Goal: Task Accomplishment & Management: Use online tool/utility

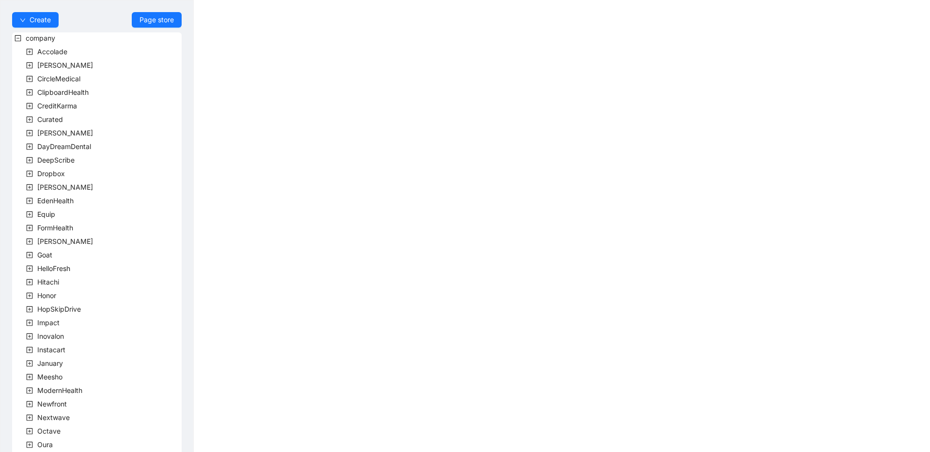
scroll to position [175, 0]
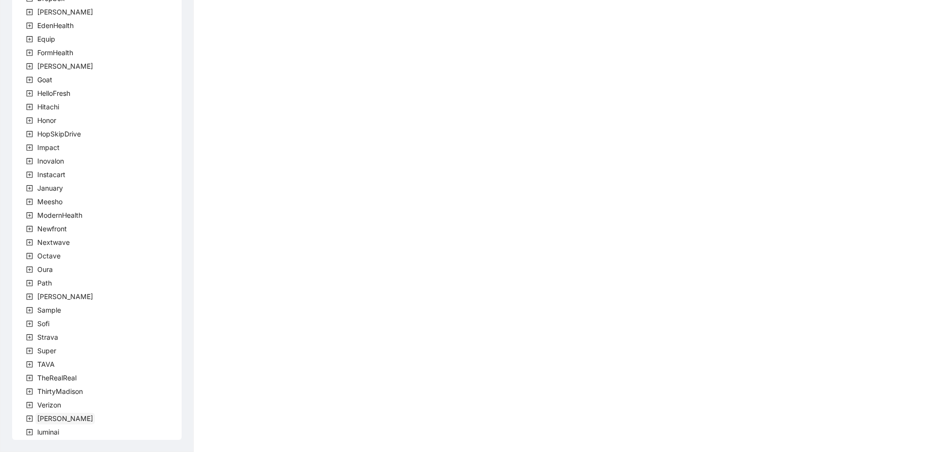
click at [42, 420] on span "[PERSON_NAME]" at bounding box center [65, 418] width 56 height 8
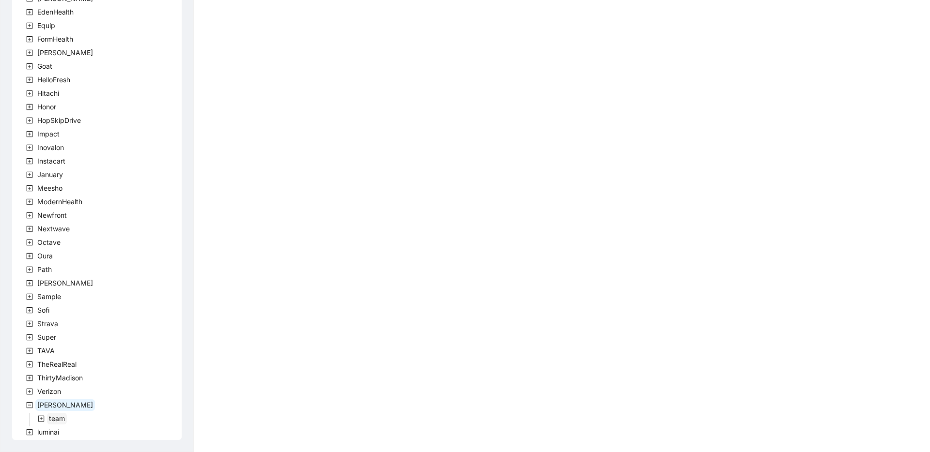
click at [55, 419] on span "team" at bounding box center [57, 418] width 16 height 8
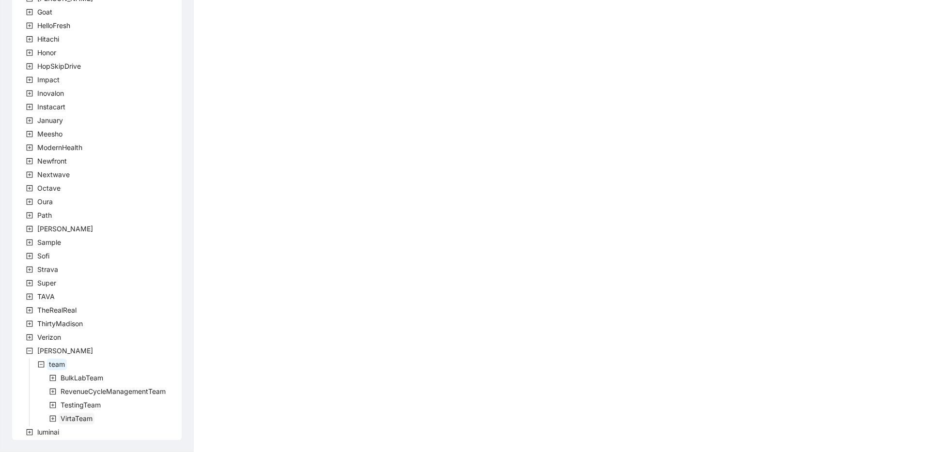
click at [72, 418] on span "VirtaTeam" at bounding box center [77, 418] width 32 height 8
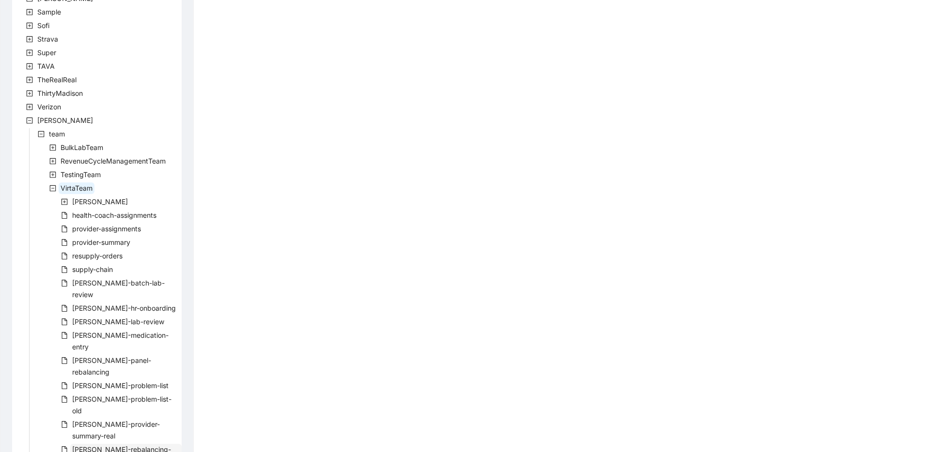
click at [116, 445] on span "[PERSON_NAME]-rebalancing-part-two" at bounding box center [121, 455] width 99 height 20
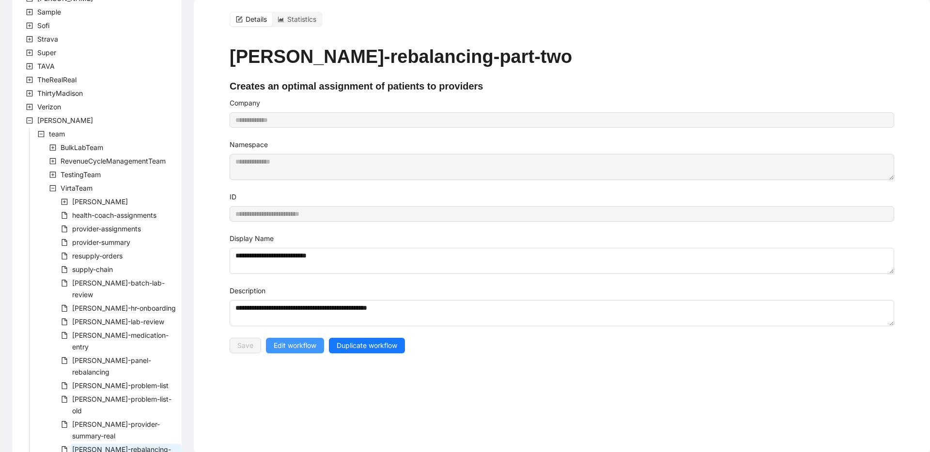
click at [299, 348] on span "Edit workflow" at bounding box center [295, 345] width 43 height 11
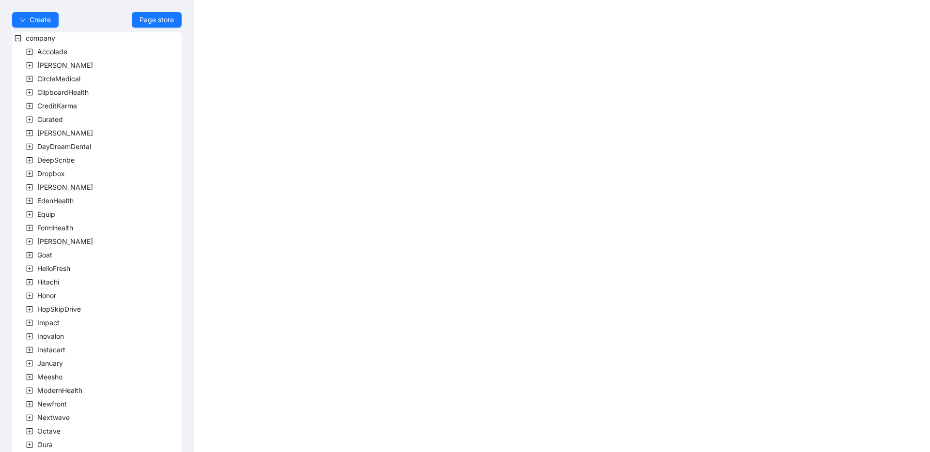
scroll to position [175, 0]
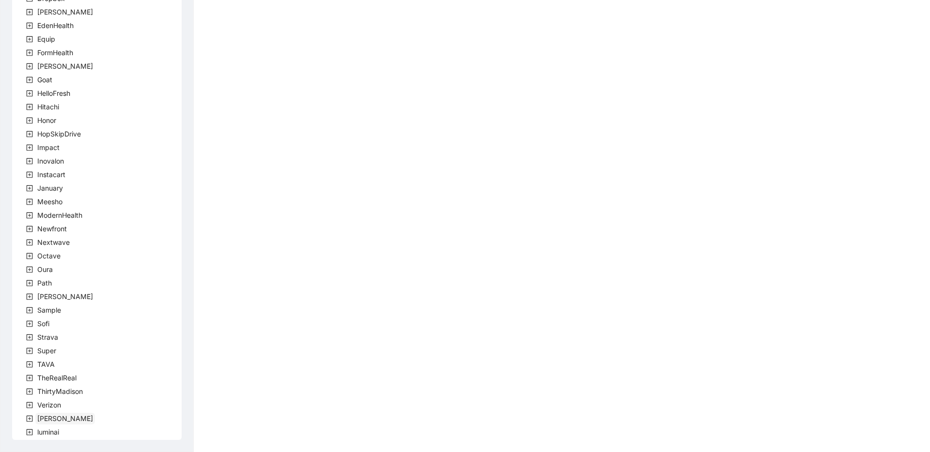
click at [44, 417] on span "[PERSON_NAME]" at bounding box center [65, 418] width 56 height 8
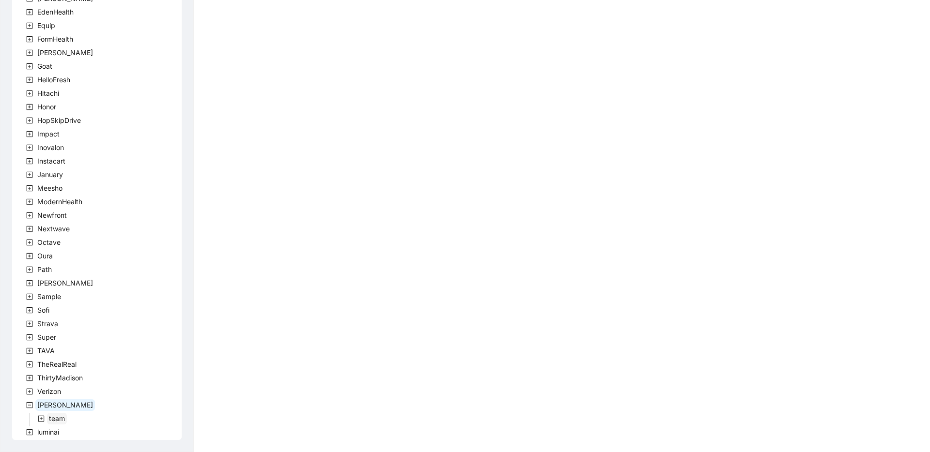
click at [53, 418] on span "team" at bounding box center [57, 418] width 16 height 8
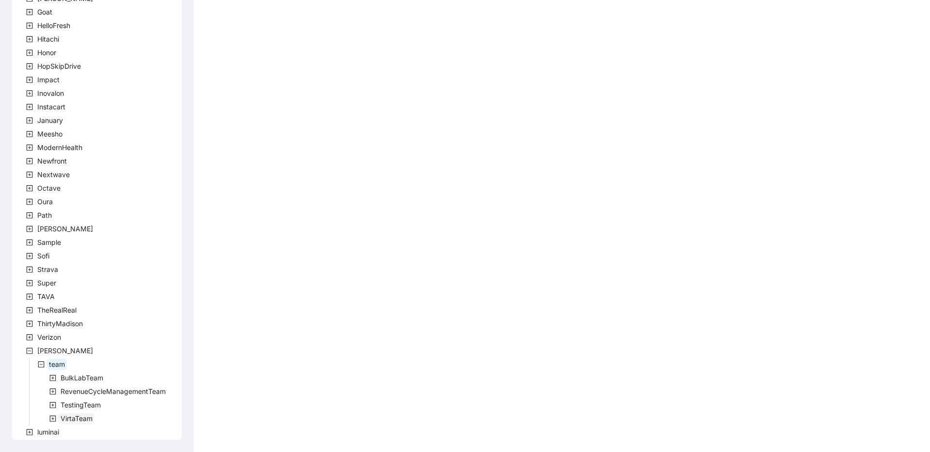
click at [61, 419] on span "VirtaTeam" at bounding box center [77, 418] width 32 height 8
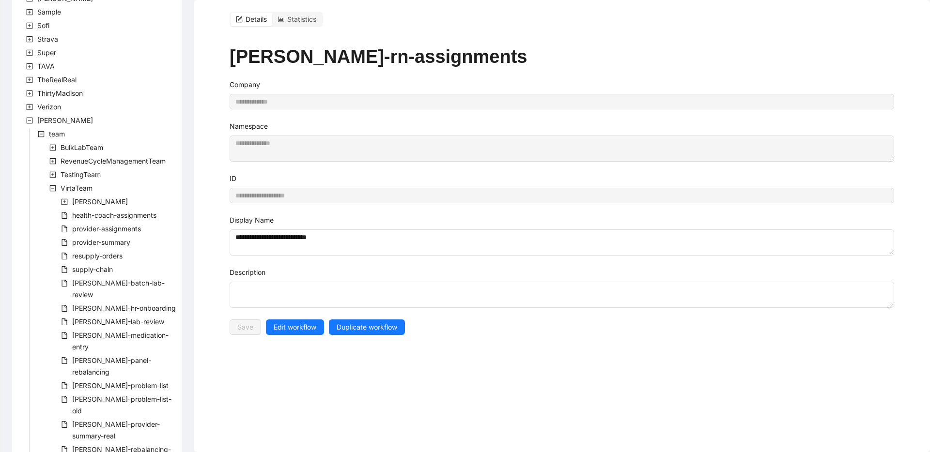
type input "**********"
type textarea "**********"
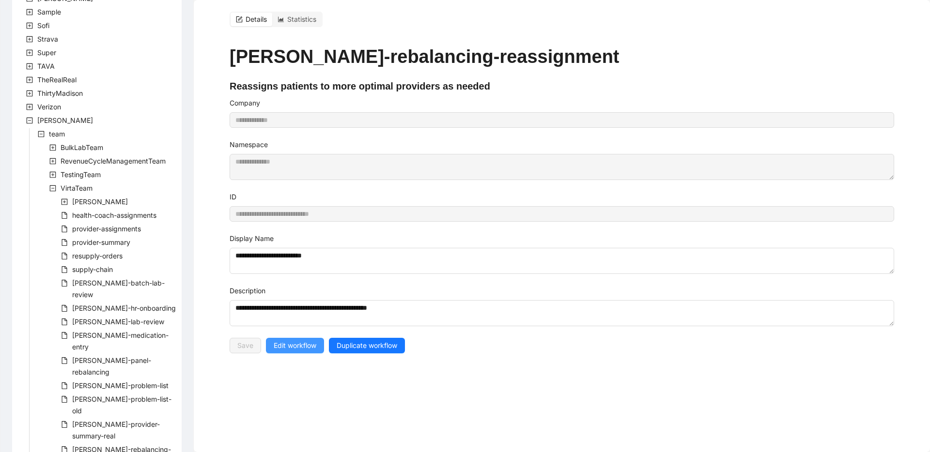
click at [302, 342] on span "Edit workflow" at bounding box center [295, 345] width 43 height 11
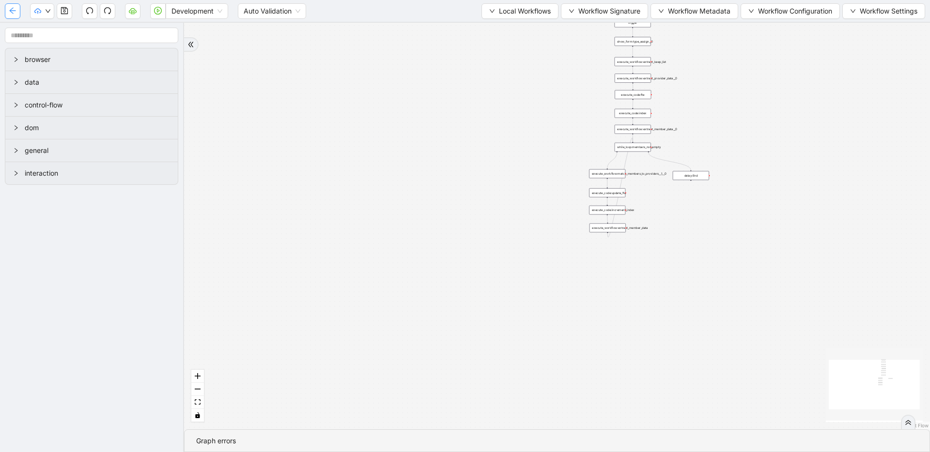
click at [14, 8] on icon "arrow-left" at bounding box center [13, 11] width 8 height 8
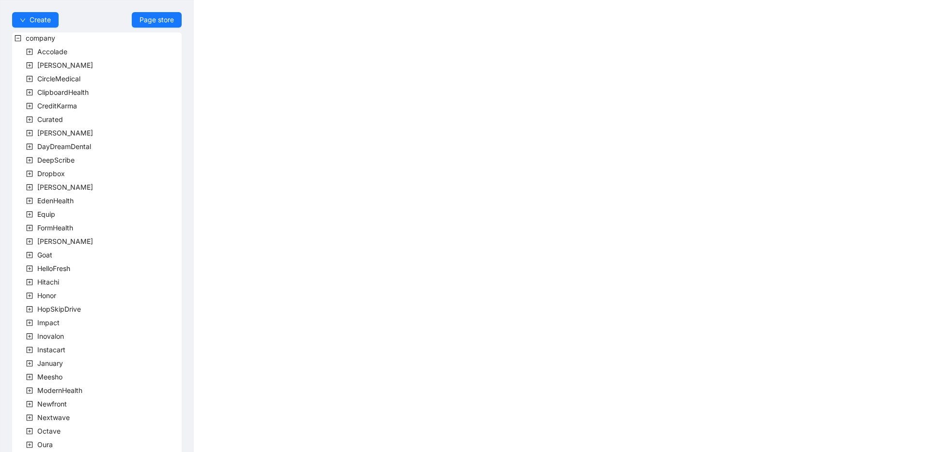
scroll to position [175, 0]
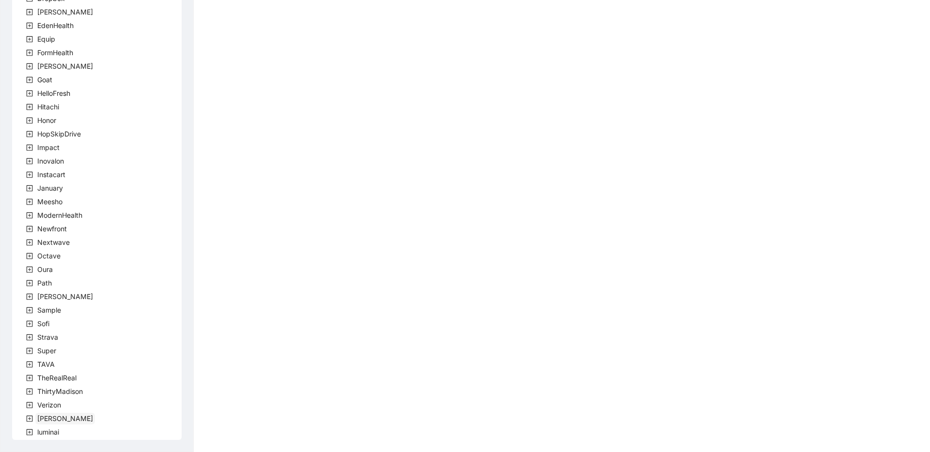
click at [44, 420] on span "[PERSON_NAME]" at bounding box center [65, 418] width 56 height 8
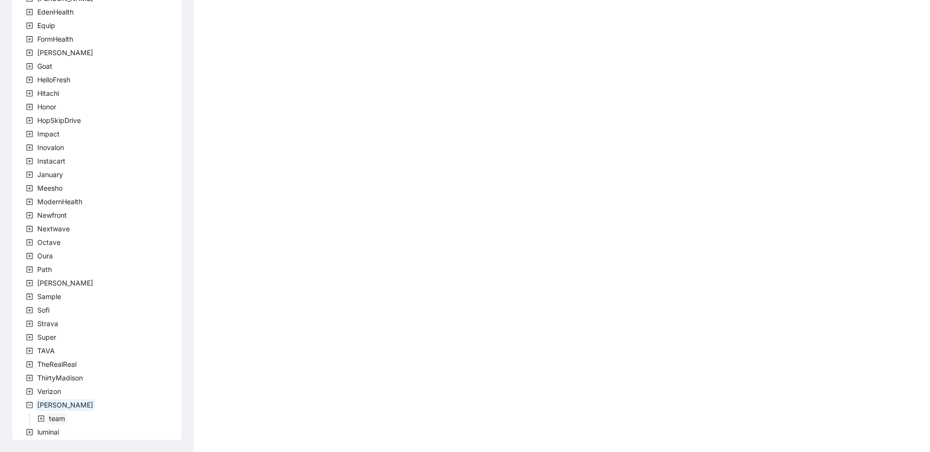
click at [60, 418] on span "team" at bounding box center [57, 418] width 16 height 8
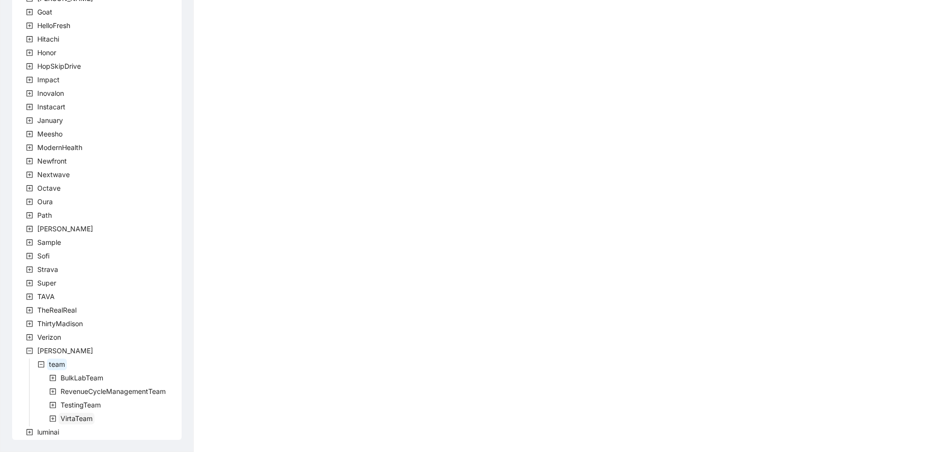
click at [75, 417] on span "VirtaTeam" at bounding box center [77, 418] width 32 height 8
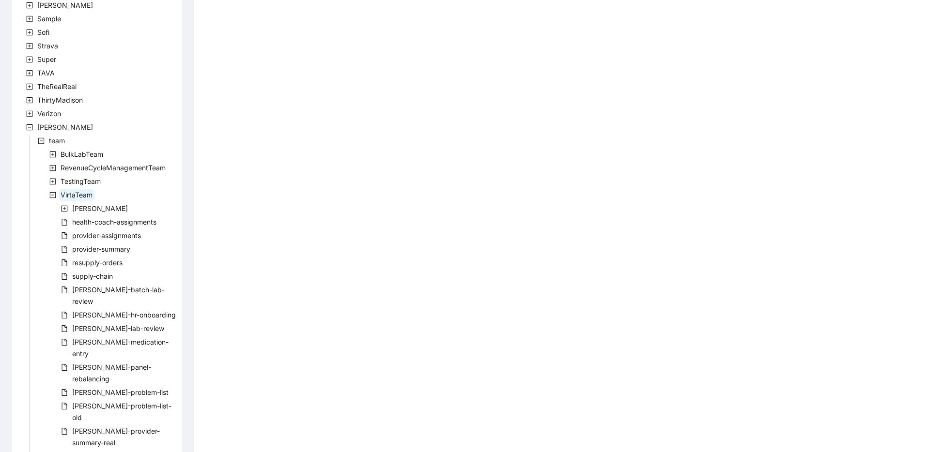
scroll to position [474, 0]
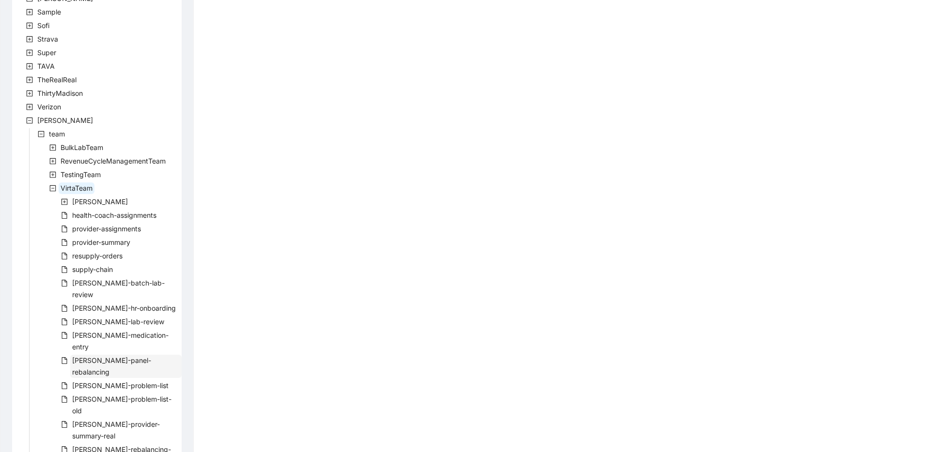
click at [98, 356] on span "[PERSON_NAME]-panel-rebalancing" at bounding box center [111, 366] width 79 height 20
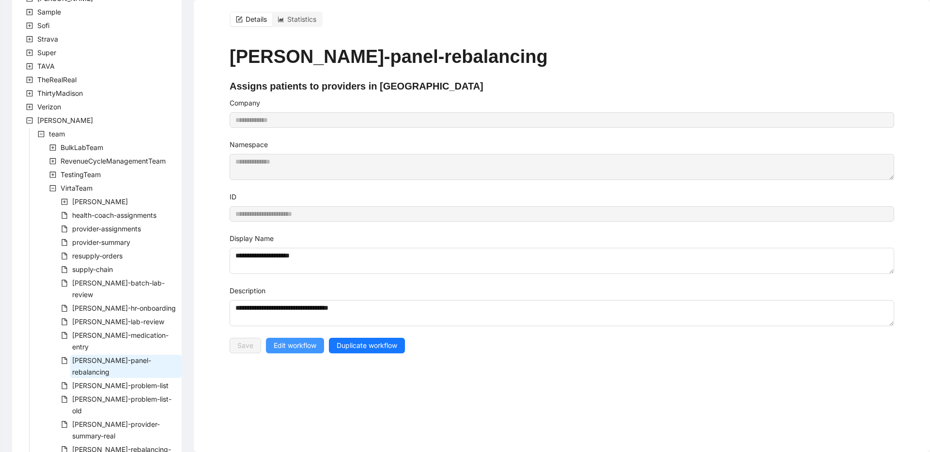
click at [283, 349] on span "Edit workflow" at bounding box center [295, 345] width 43 height 11
